Goal: Information Seeking & Learning: Learn about a topic

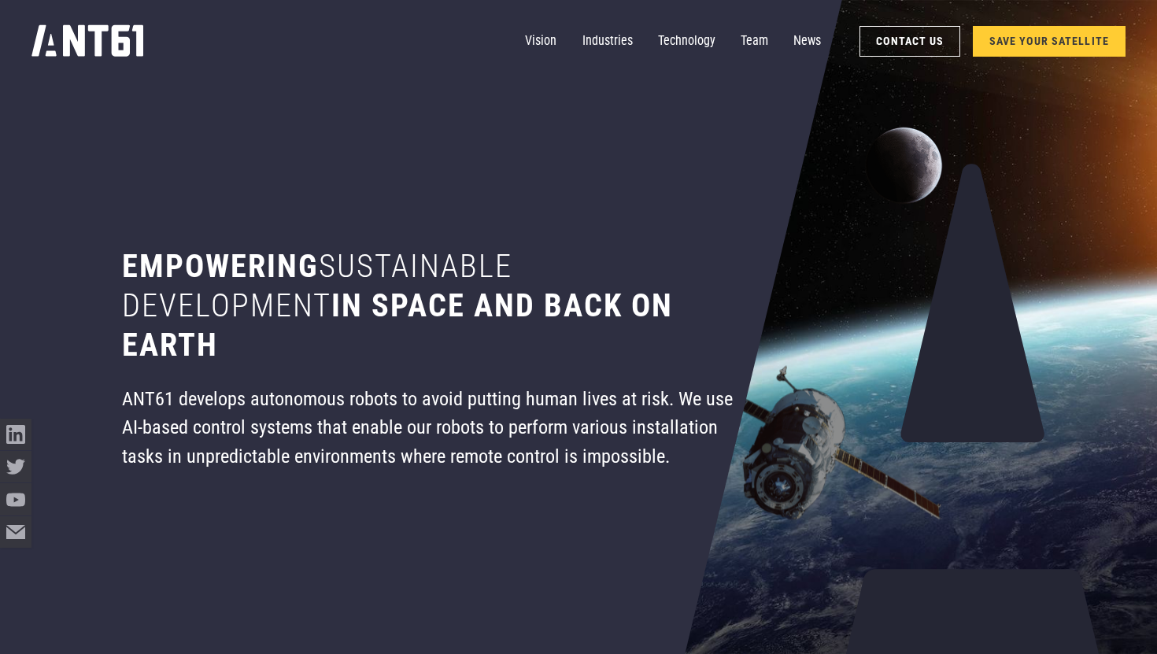
click at [1068, 50] on link "SAVE YOUR SATELLITE" at bounding box center [1049, 41] width 152 height 31
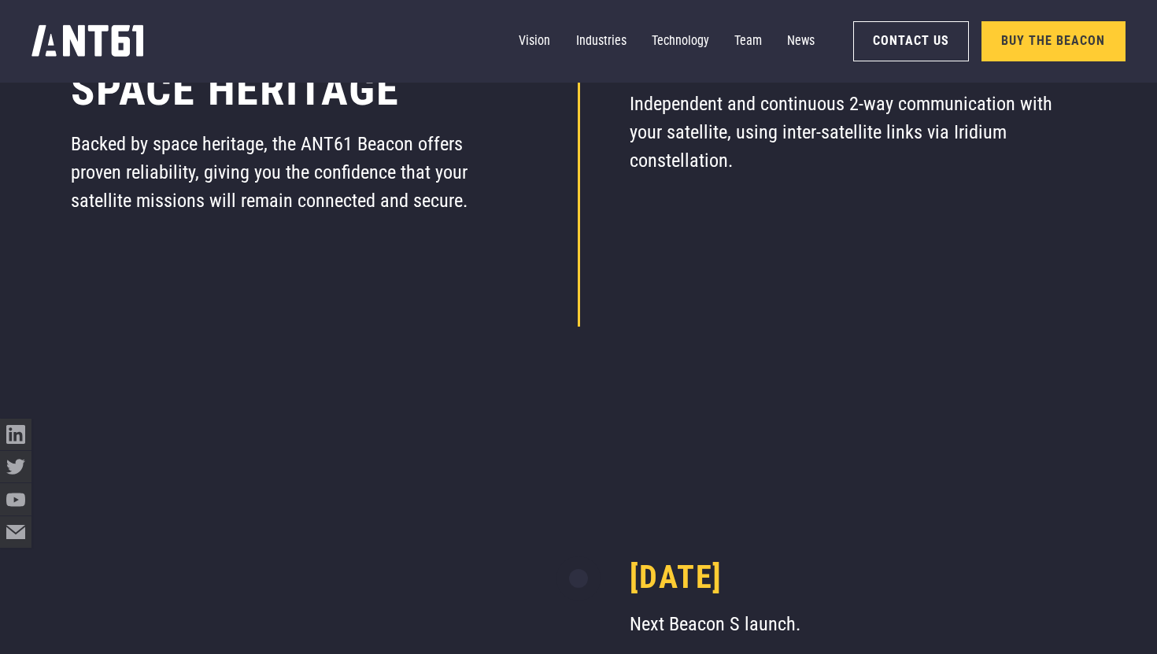
scroll to position [8116, 0]
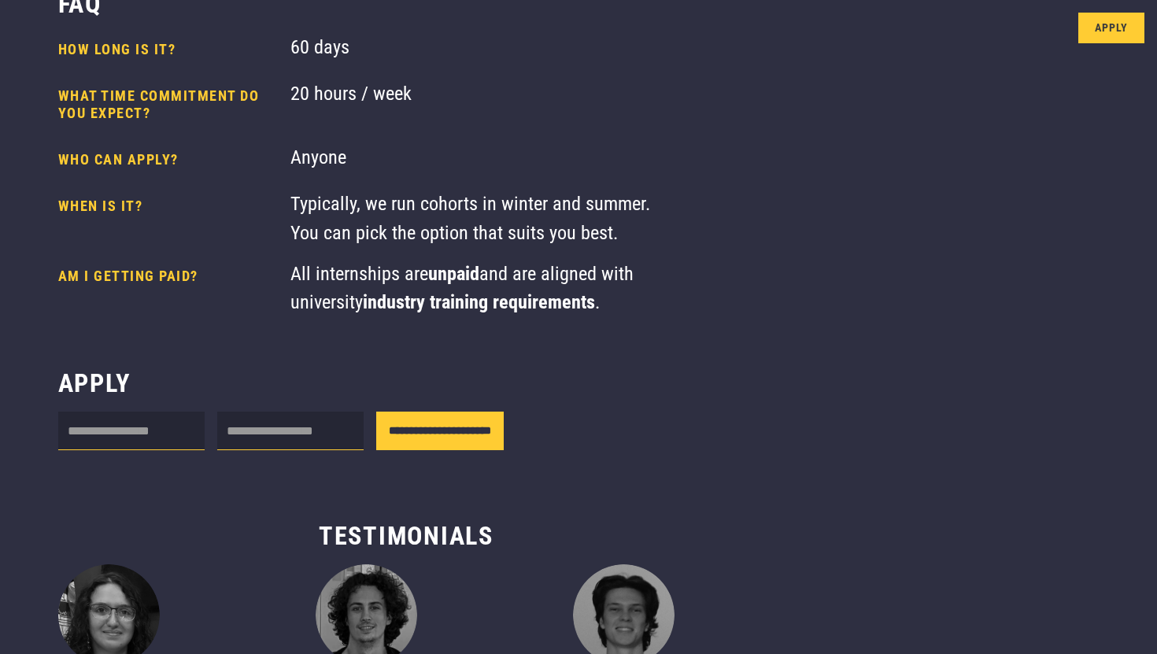
scroll to position [501, 0]
